Goal: Task Accomplishment & Management: Use online tool/utility

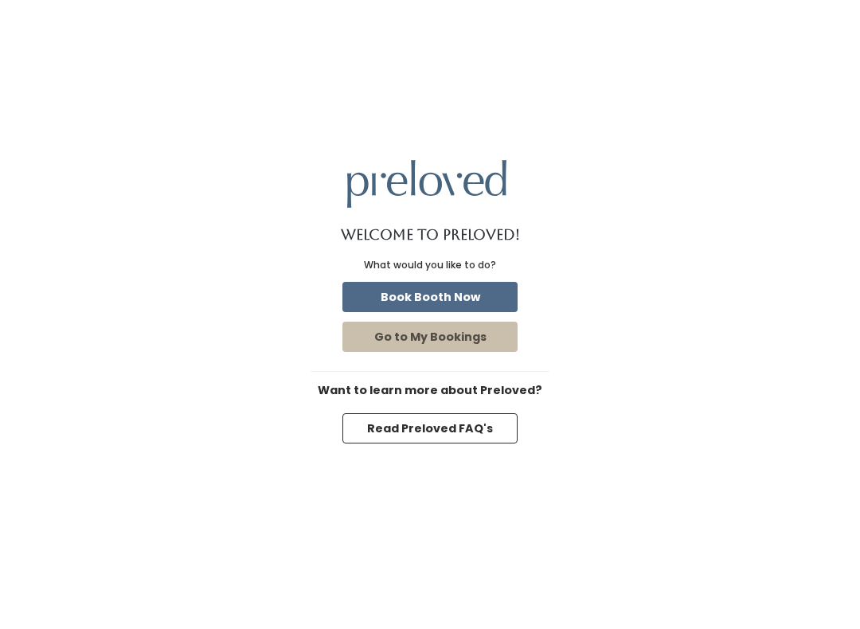
click at [432, 303] on button "Book Booth Now" at bounding box center [429, 297] width 175 height 30
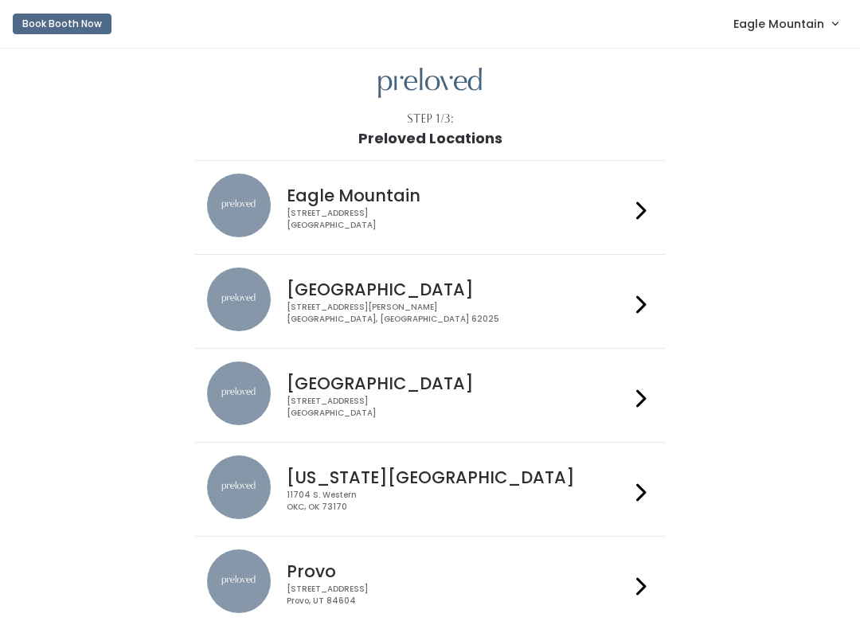
click at [764, 22] on span "Eagle Mountain" at bounding box center [778, 24] width 91 height 18
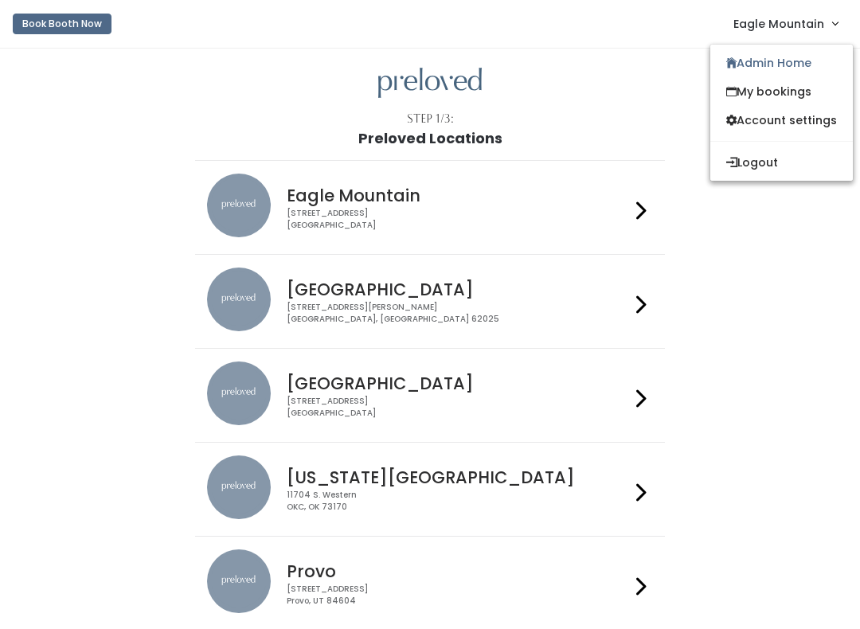
click at [748, 71] on link "Admin Home" at bounding box center [781, 63] width 143 height 29
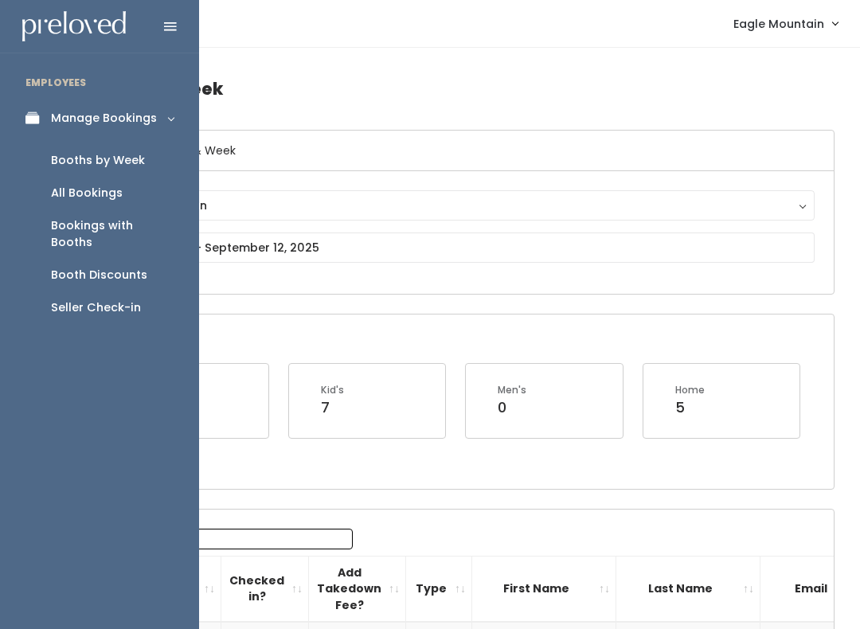
click at [98, 299] on div "Seller Check-in" at bounding box center [96, 307] width 90 height 17
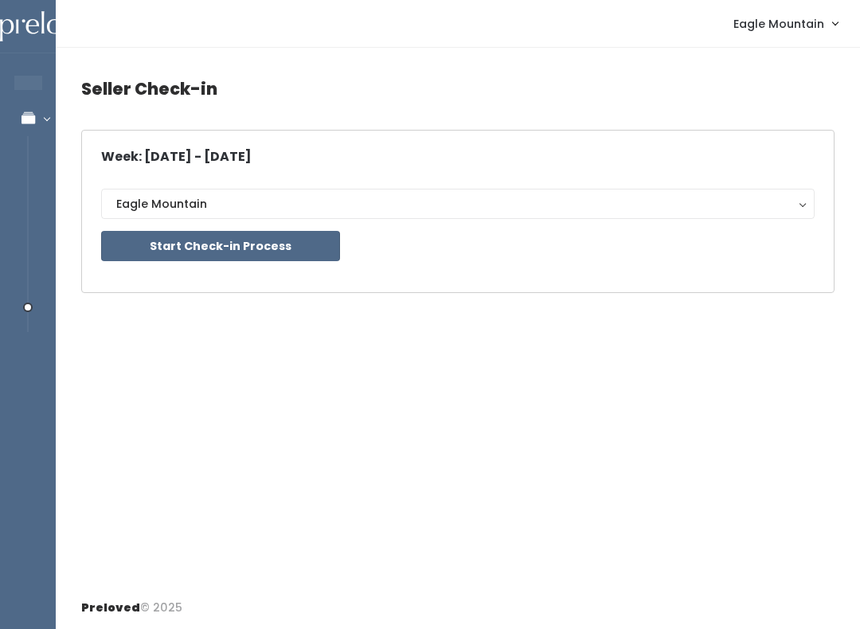
click at [245, 246] on button "Start Check-in Process" at bounding box center [220, 246] width 239 height 30
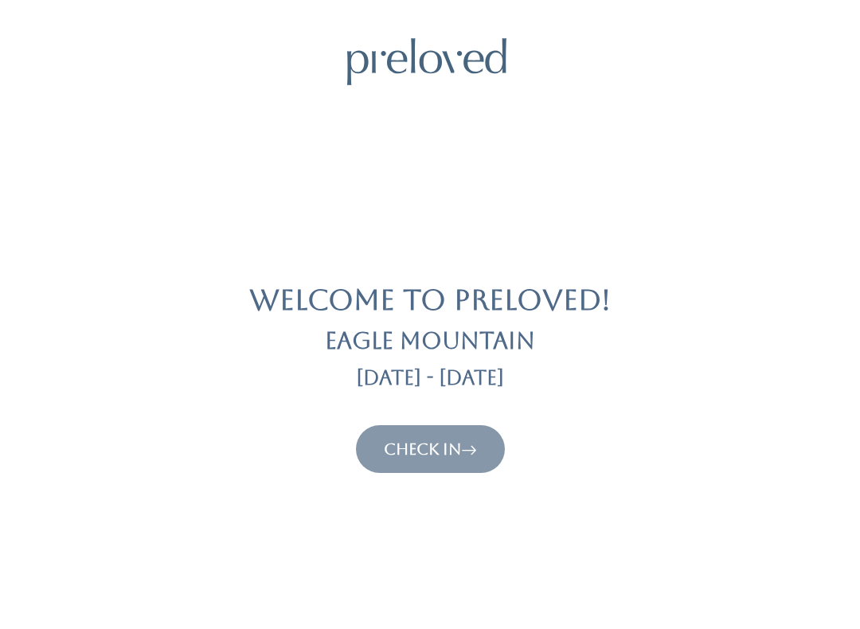
click at [428, 448] on link "Check In" at bounding box center [430, 449] width 93 height 19
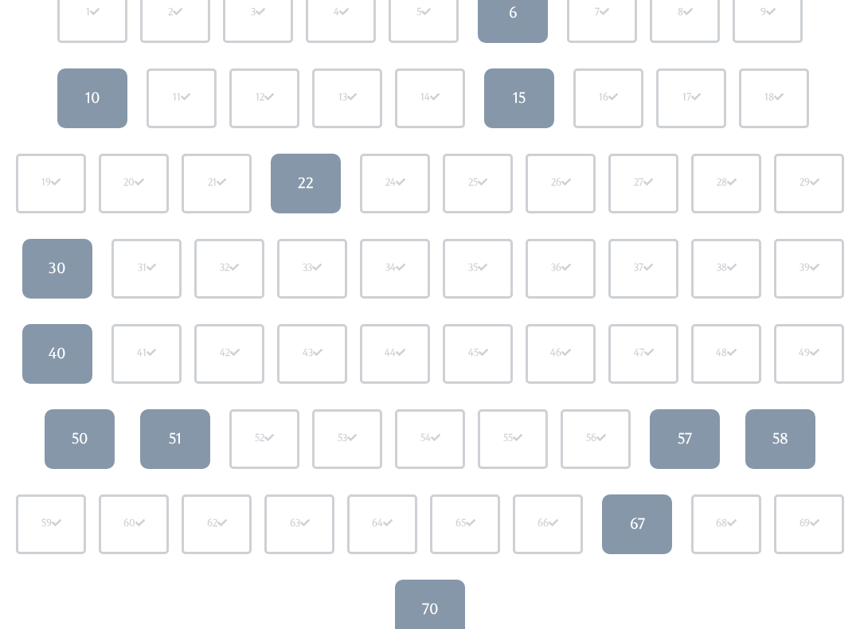
scroll to position [227, 0]
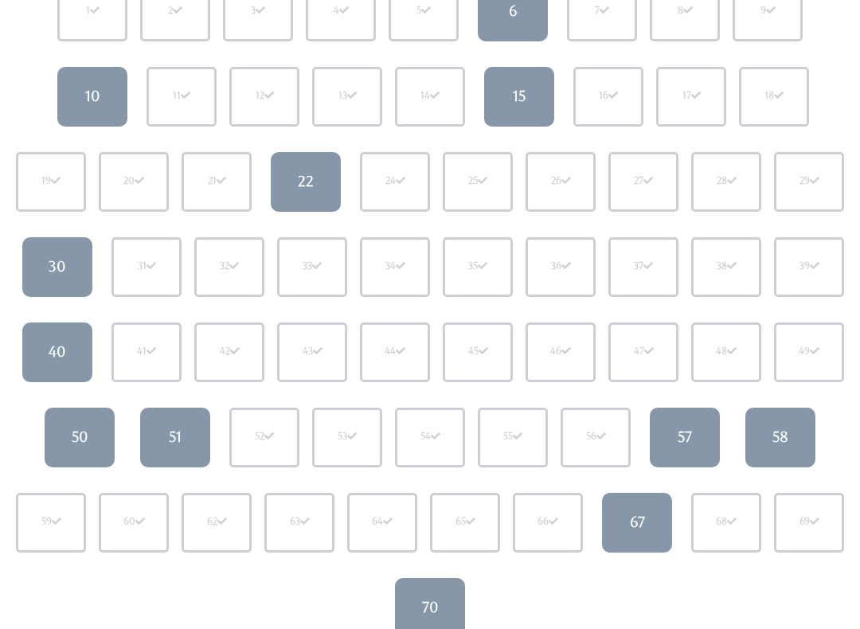
click at [80, 445] on div "50" at bounding box center [80, 437] width 17 height 21
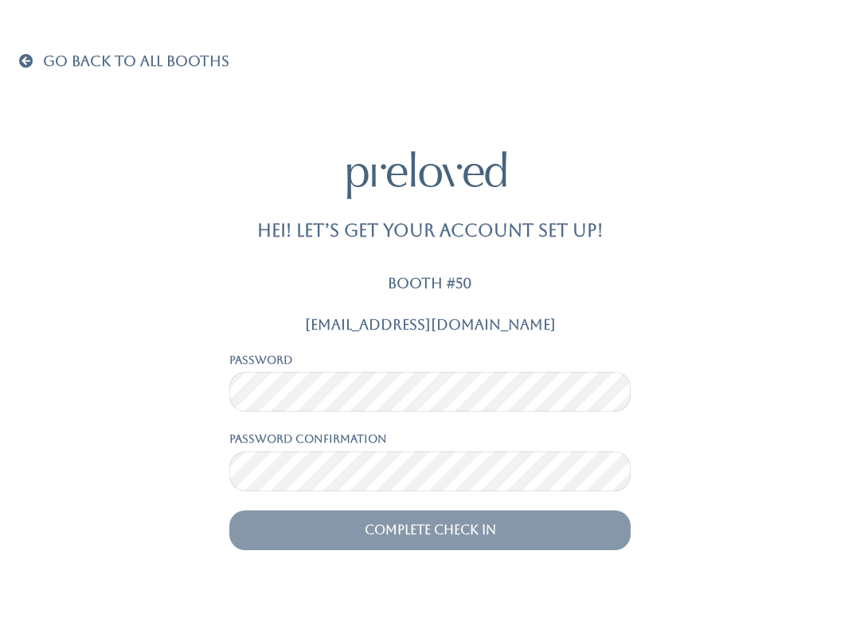
click at [34, 69] on link "Go Back To All Booths" at bounding box center [124, 62] width 210 height 16
